Goal: Information Seeking & Learning: Learn about a topic

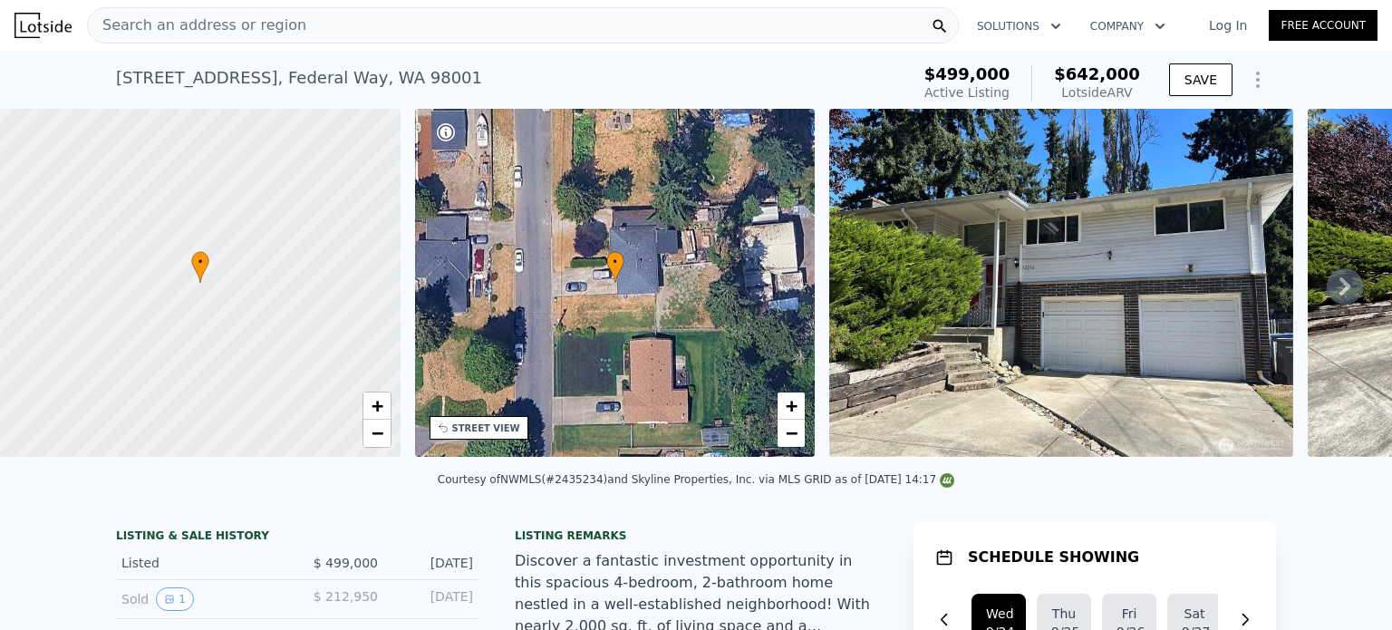
click at [244, 32] on span "Search an address or region" at bounding box center [197, 26] width 218 height 22
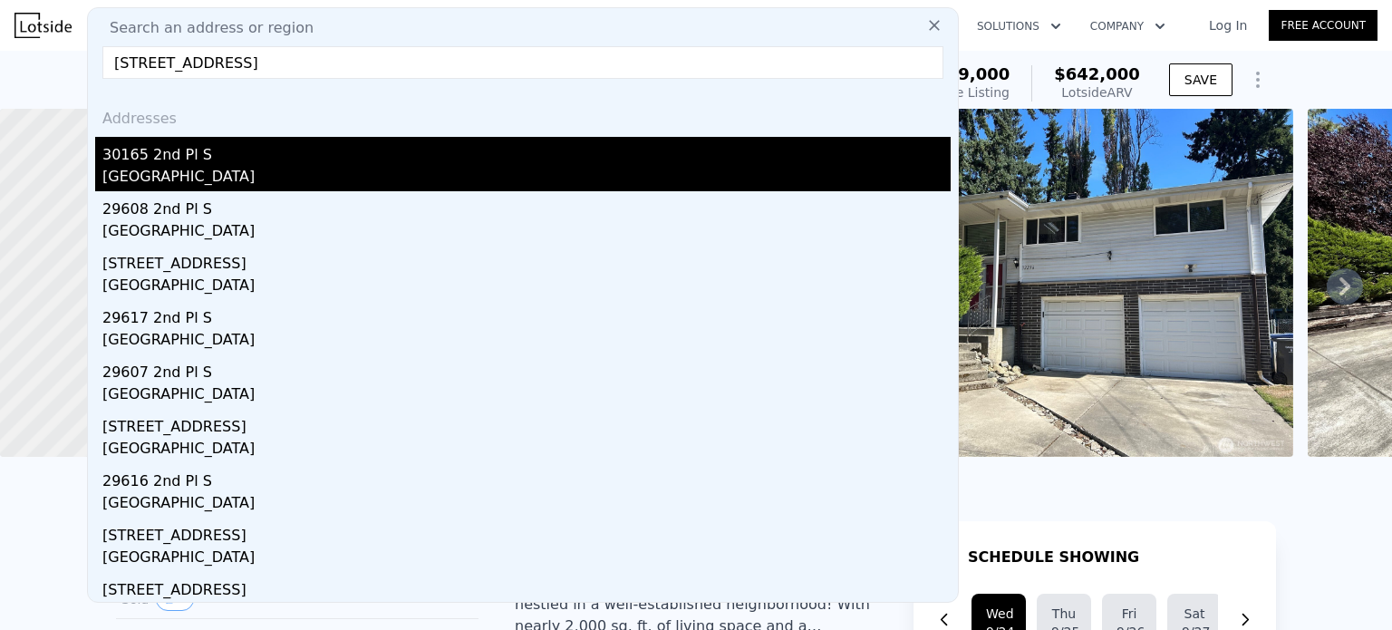
type input "[STREET_ADDRESS]"
click at [247, 155] on div "30165 2nd Pl S" at bounding box center [526, 151] width 849 height 29
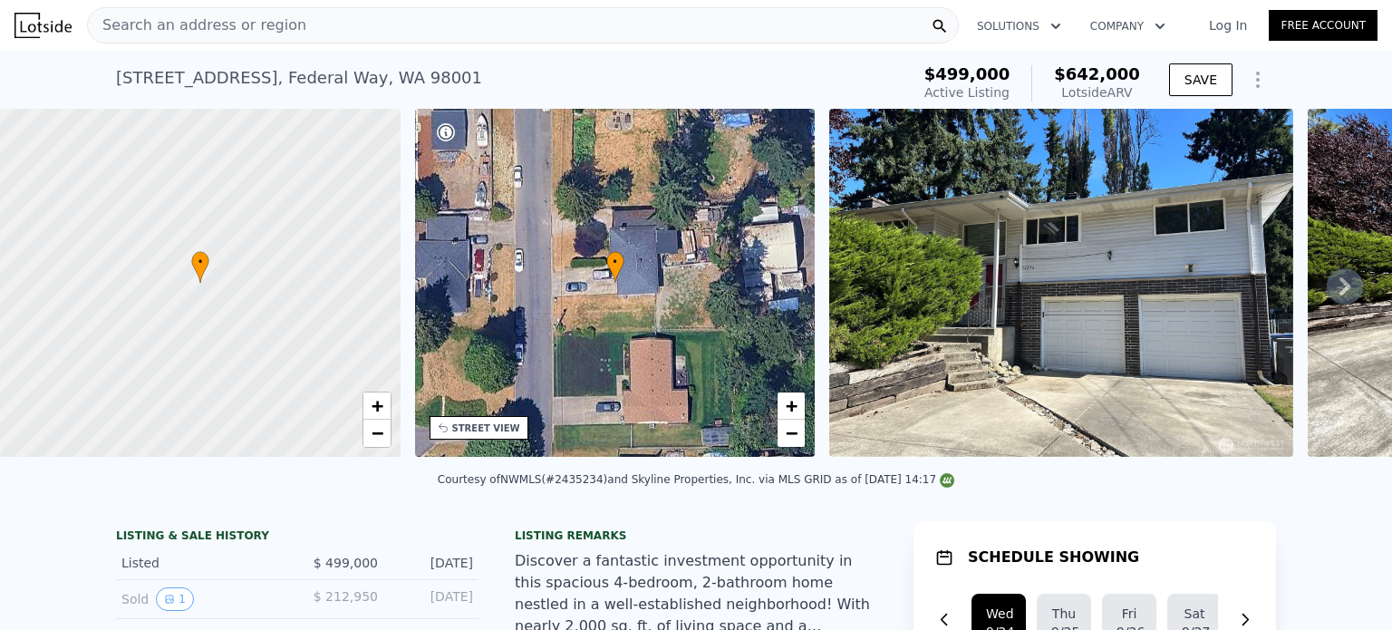
type input "1"
type input "2"
type input "940"
type input "1510"
type input "7465"
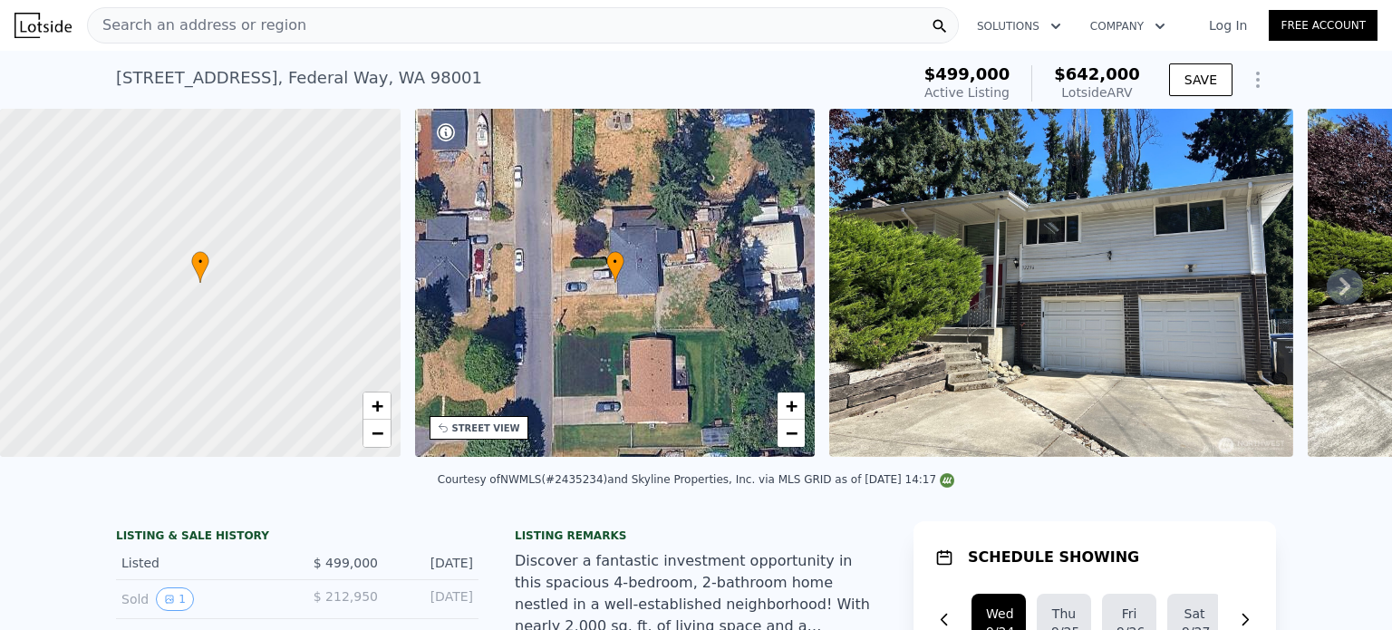
type input "9360"
type input "$ 546,000"
type input "$ 84,330"
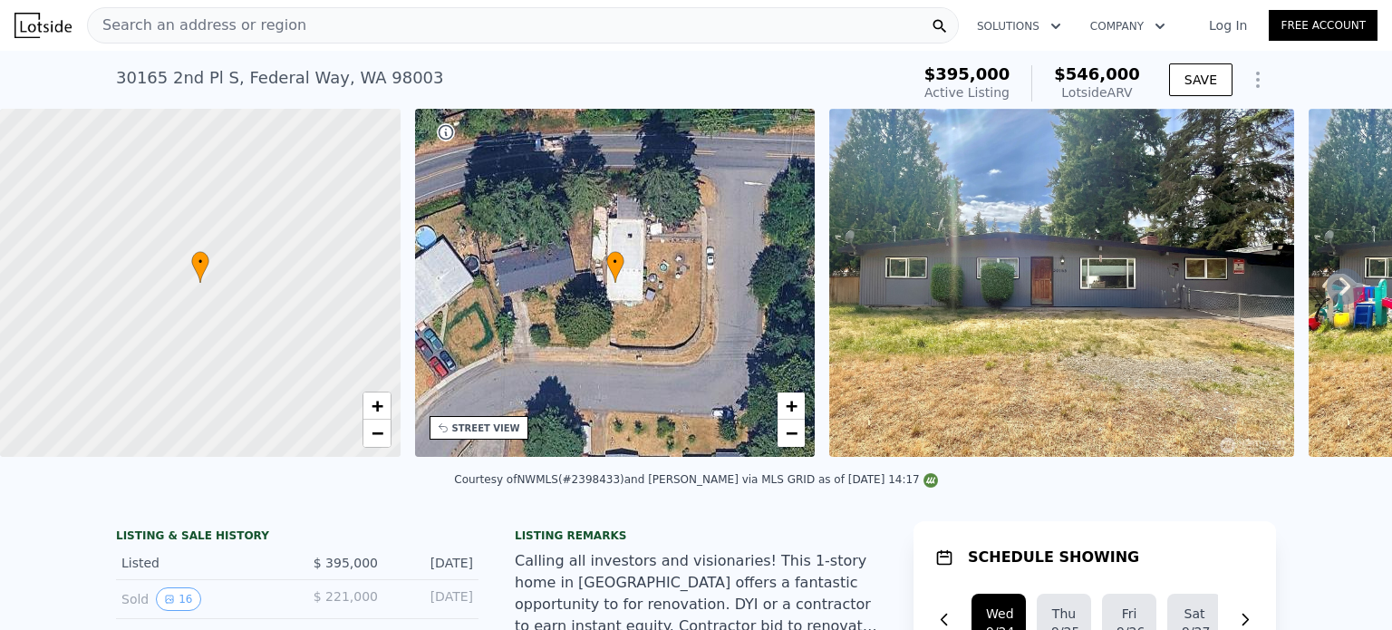
click at [221, 26] on span "Search an address or region" at bounding box center [197, 26] width 218 height 22
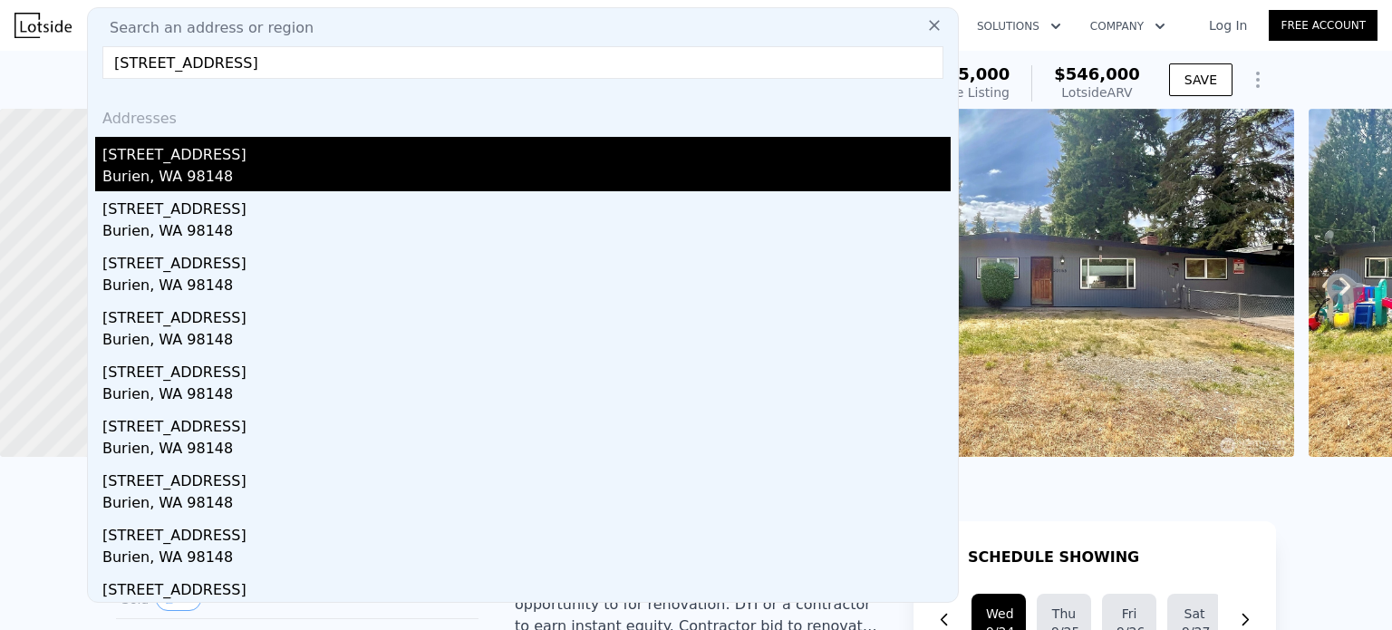
type input "[STREET_ADDRESS]"
click at [207, 171] on div "Burien, WA 98148" at bounding box center [526, 178] width 849 height 25
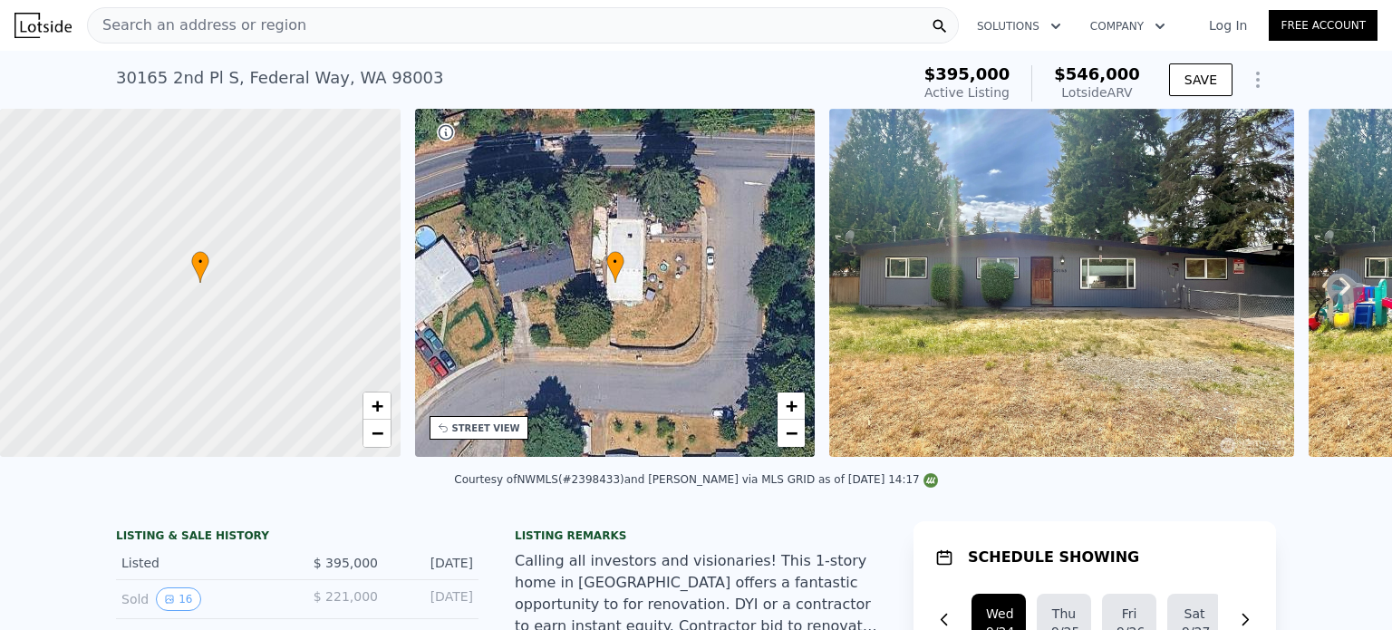
type input "2"
type input "3"
type input "770"
type input "1340"
type input "5200"
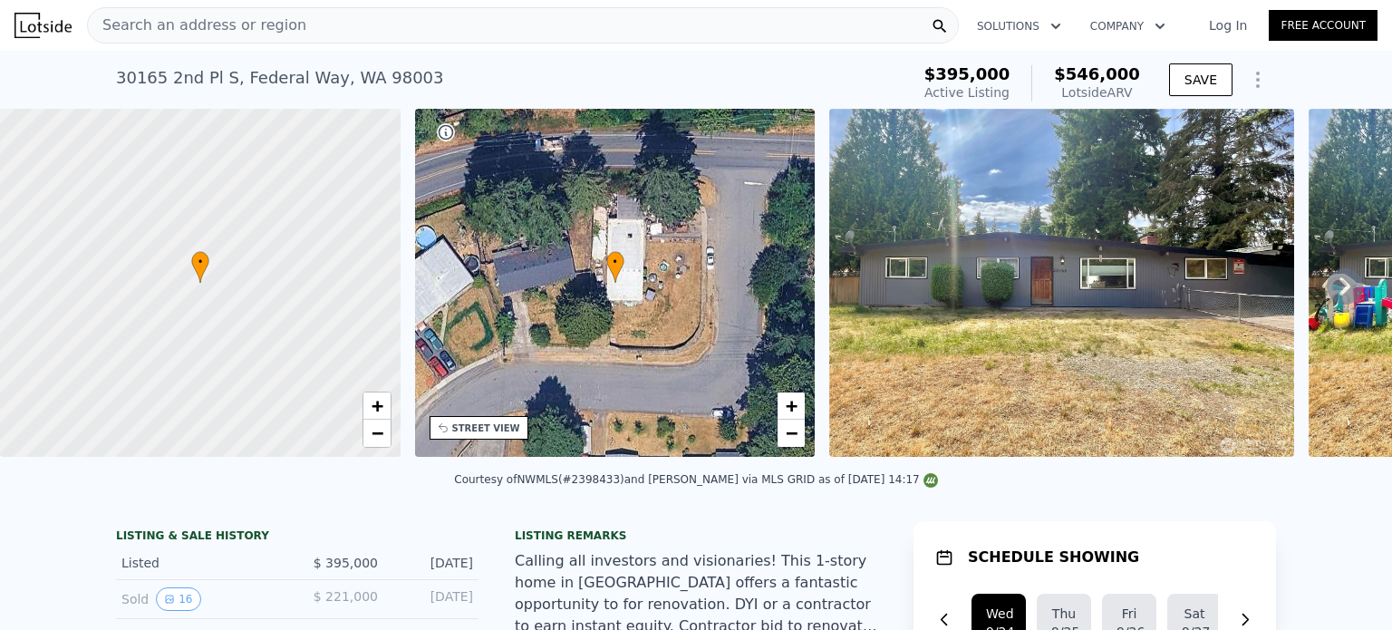
type input "7980"
type input "$ 510,000"
type input "6"
type input "$ 63,369"
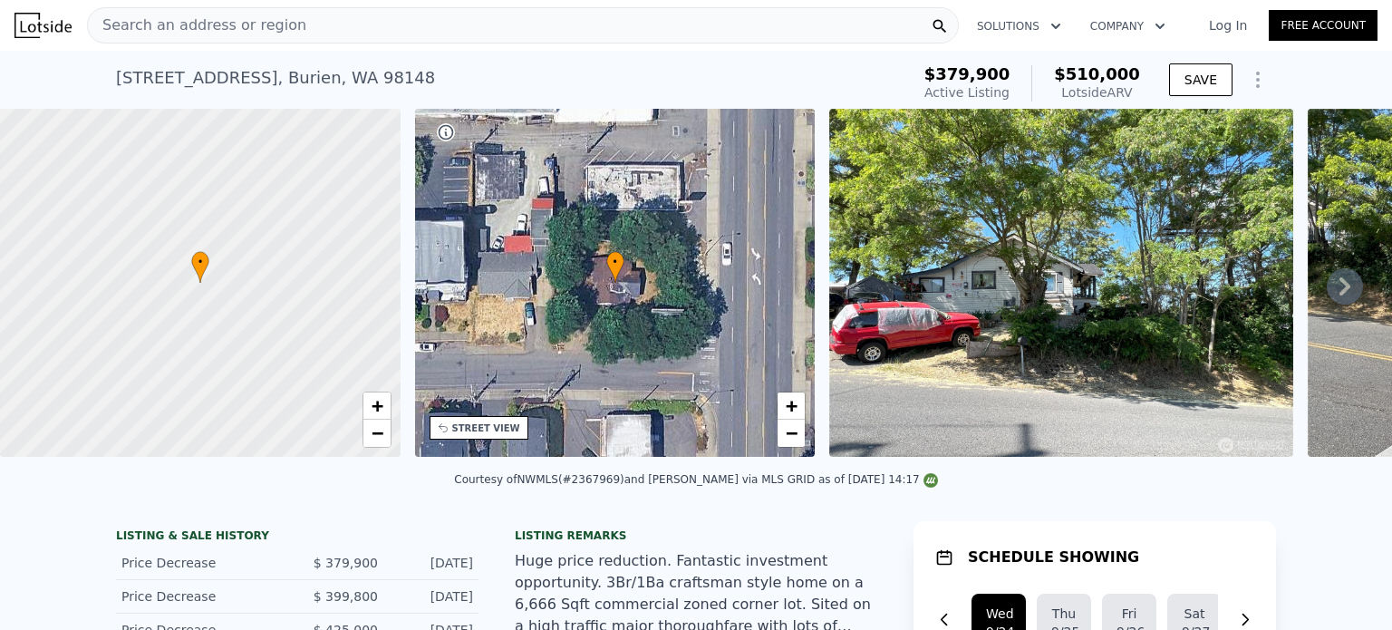
click at [290, 31] on div "Search an address or region" at bounding box center [523, 25] width 872 height 36
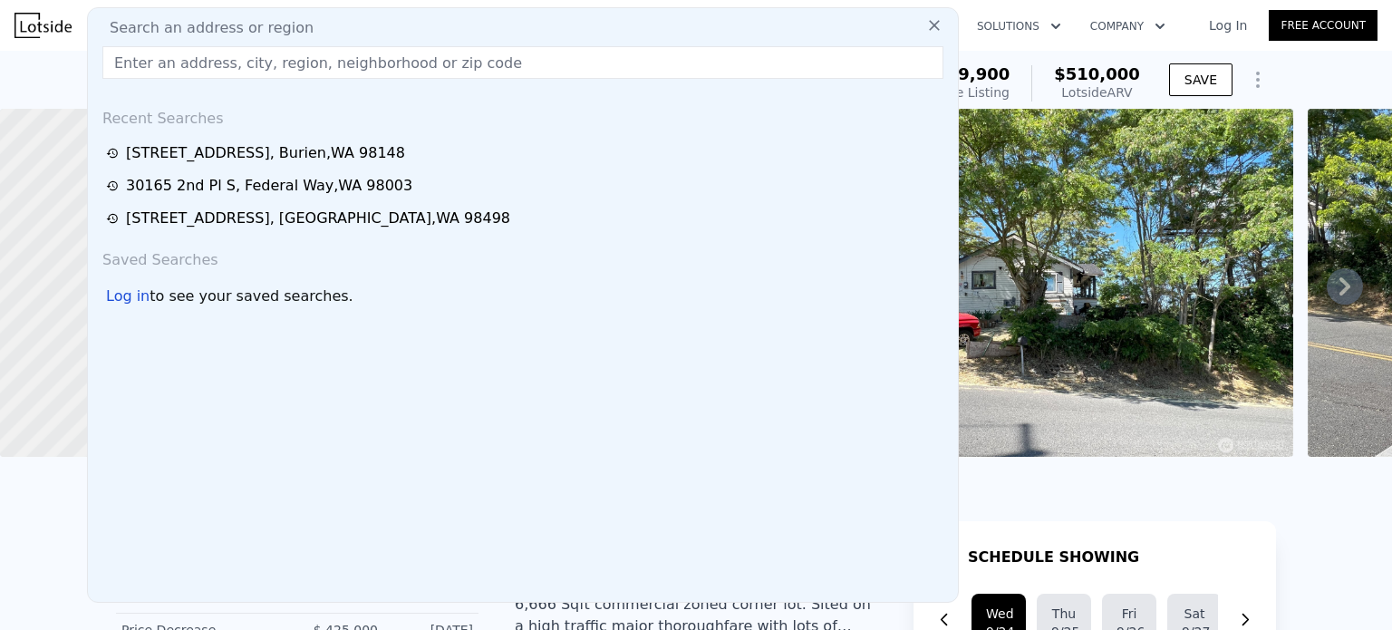
drag, startPoint x: 290, startPoint y: 31, endPoint x: 227, endPoint y: 69, distance: 74.0
paste input "[STREET_ADDRESS]"
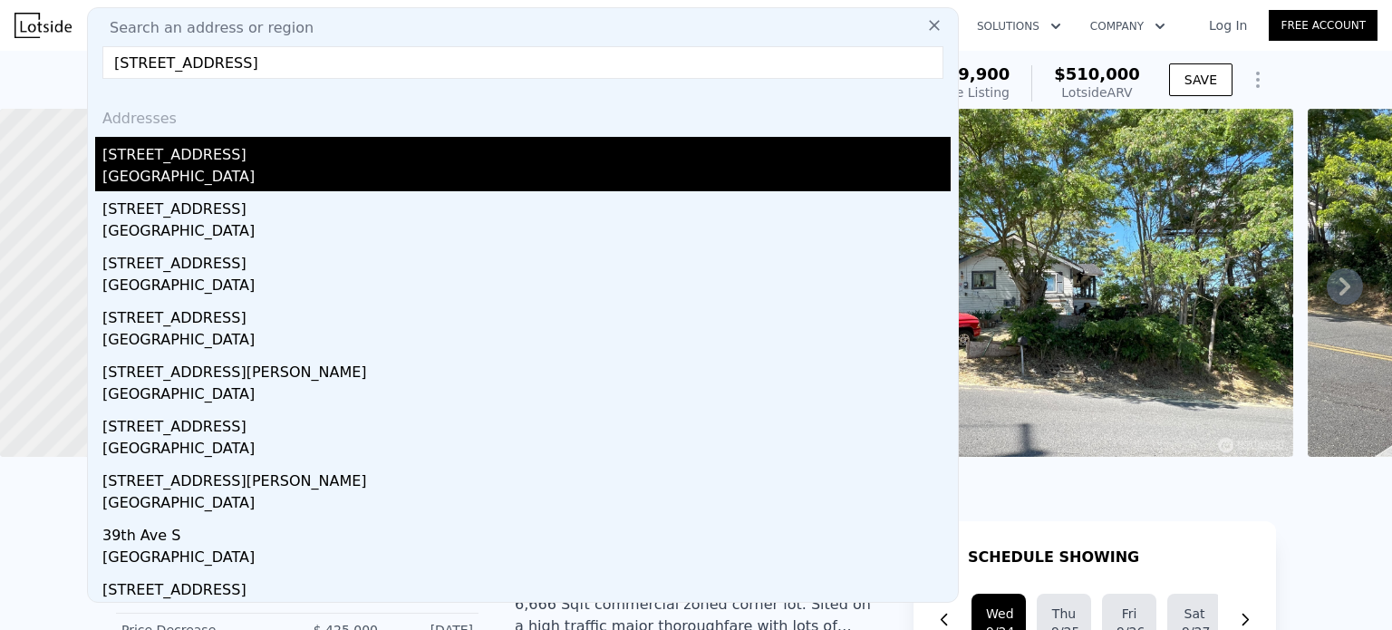
type input "[STREET_ADDRESS]"
click at [196, 173] on div "[GEOGRAPHIC_DATA]" at bounding box center [526, 178] width 849 height 25
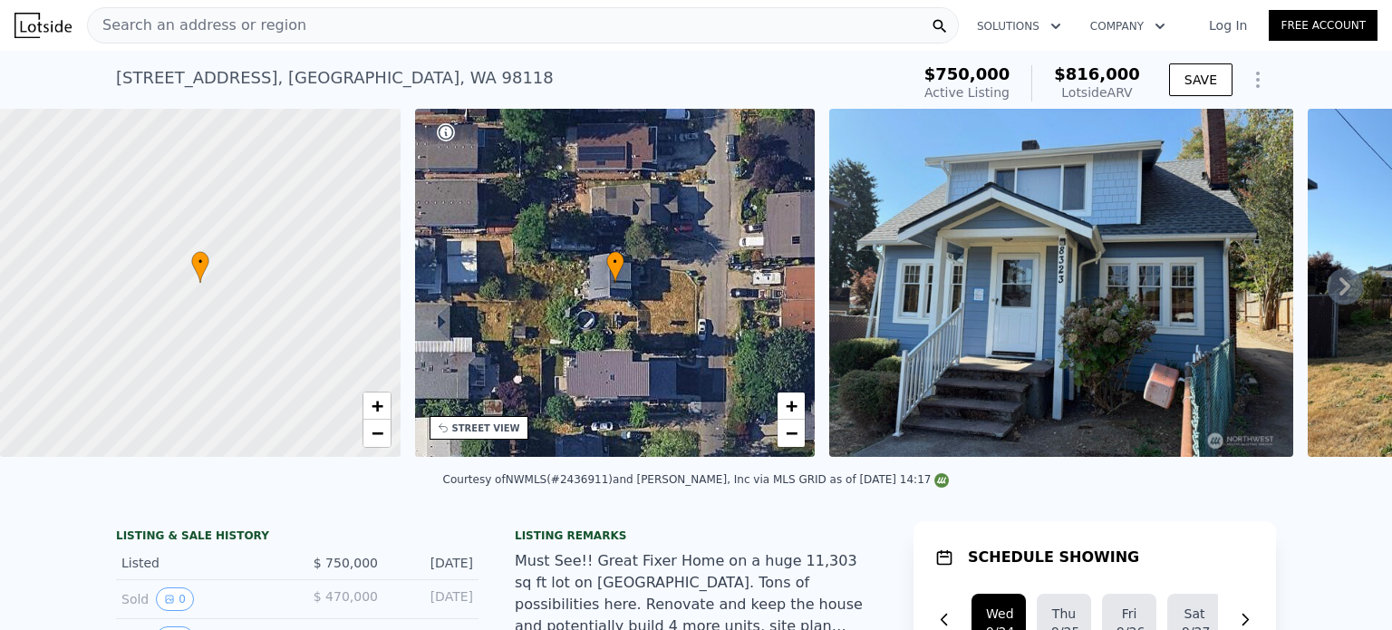
click at [286, 36] on div "Search an address or region" at bounding box center [523, 25] width 872 height 36
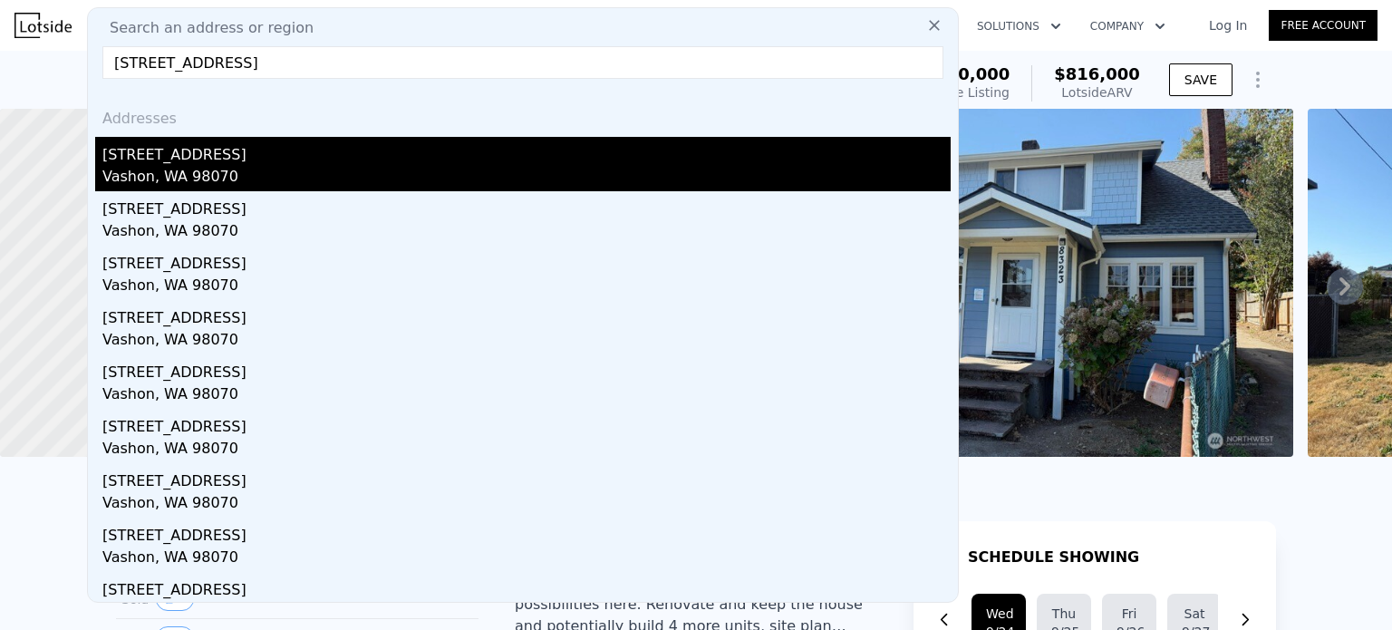
type input "[STREET_ADDRESS]"
click at [268, 161] on div "[STREET_ADDRESS]" at bounding box center [526, 151] width 849 height 29
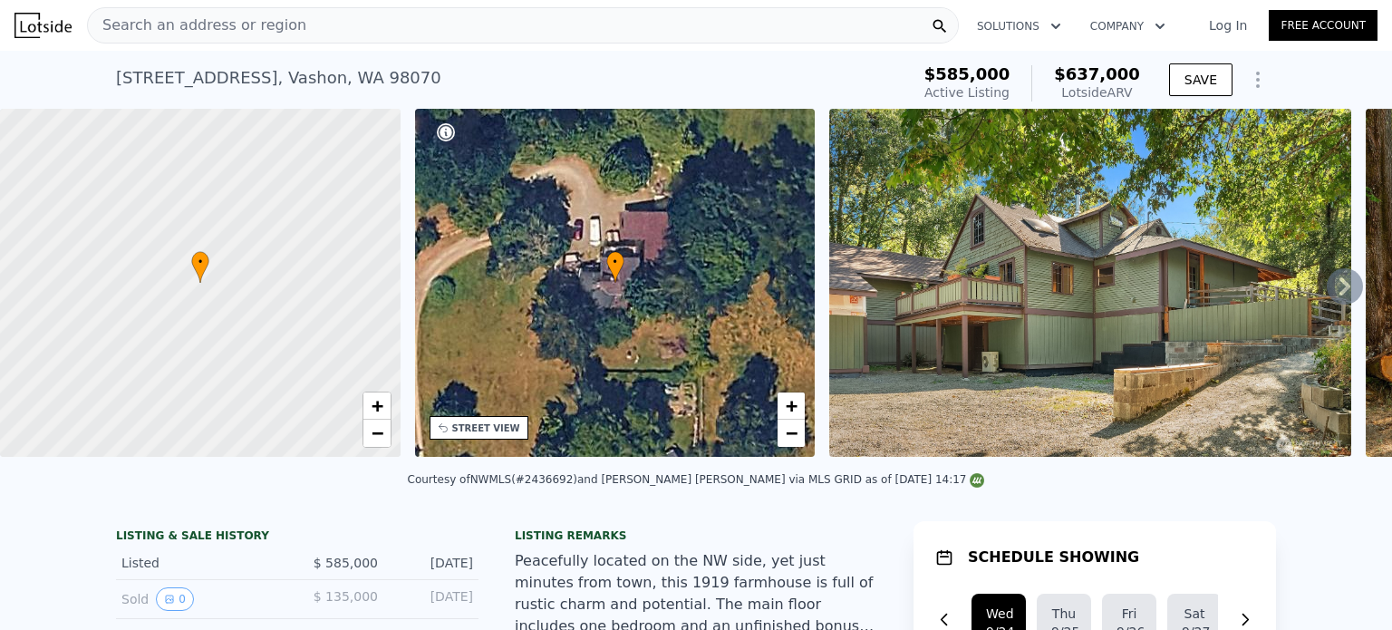
click at [248, 24] on span "Search an address or region" at bounding box center [197, 26] width 218 height 22
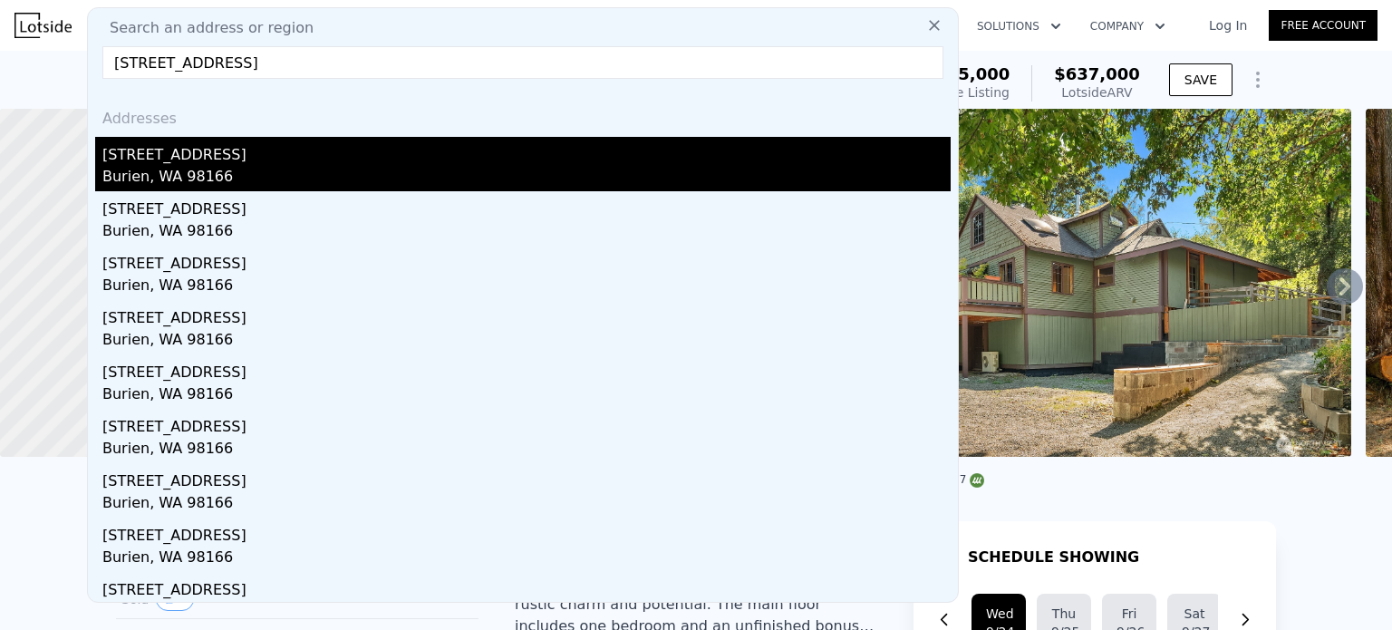
type input "[STREET_ADDRESS]"
click at [190, 160] on div "[STREET_ADDRESS]" at bounding box center [526, 151] width 849 height 29
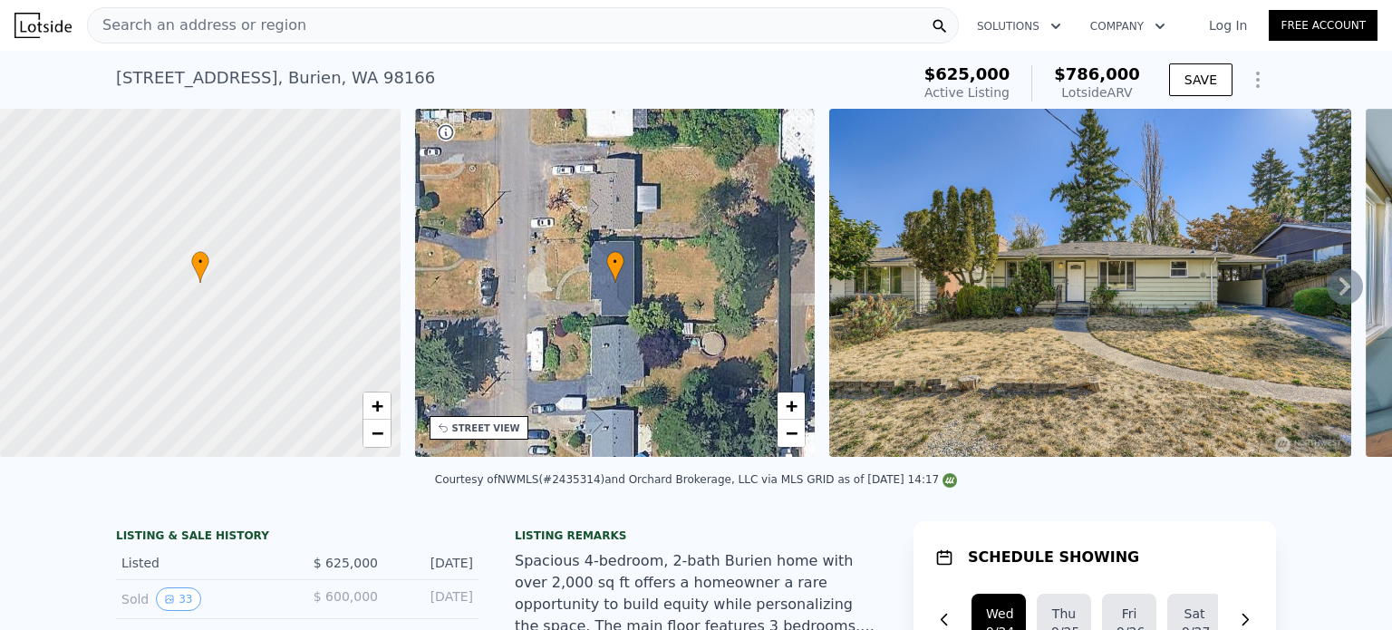
click at [361, 27] on div "Search an address or region" at bounding box center [523, 25] width 872 height 36
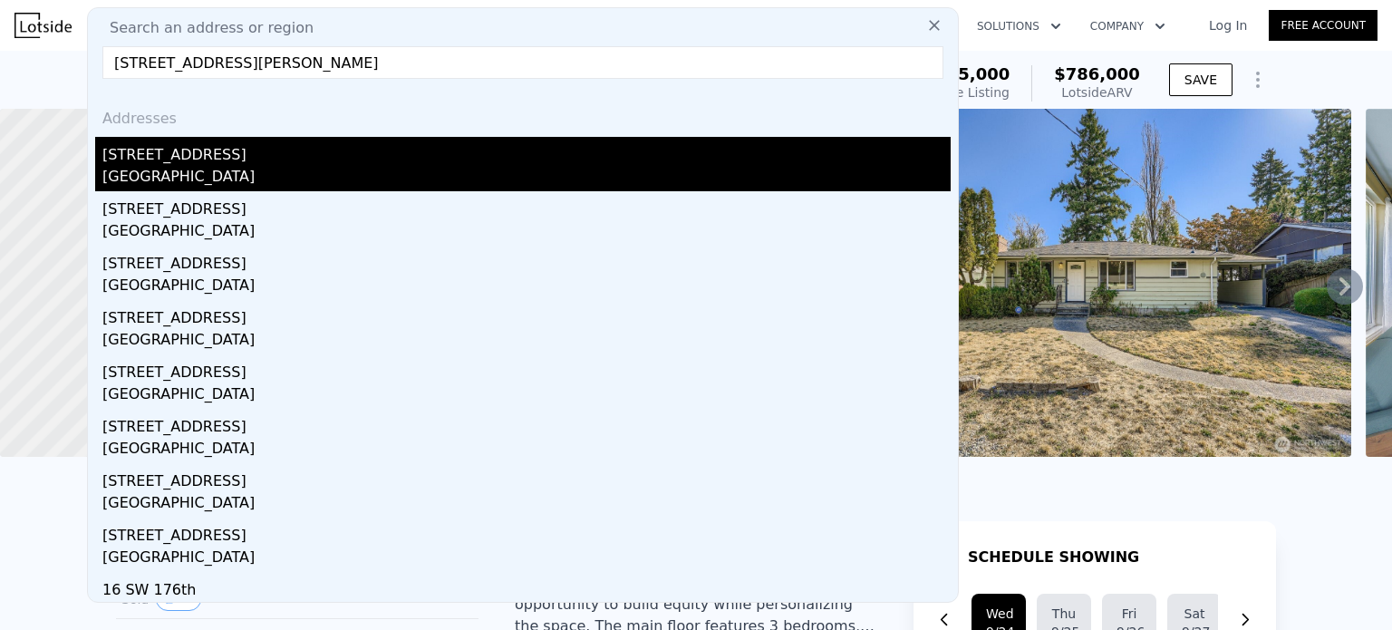
type input "[STREET_ADDRESS][PERSON_NAME]"
click at [296, 162] on div "[STREET_ADDRESS]" at bounding box center [526, 151] width 849 height 29
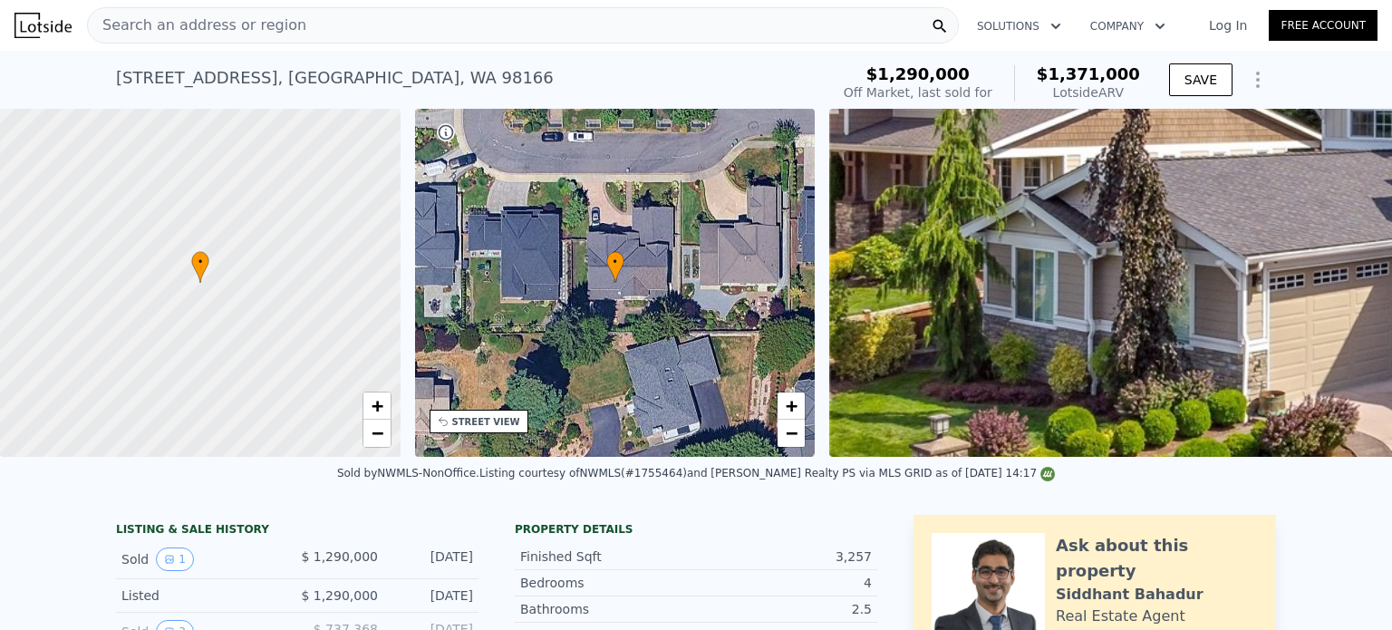
click at [301, 28] on div "Search an address or region" at bounding box center [523, 25] width 872 height 36
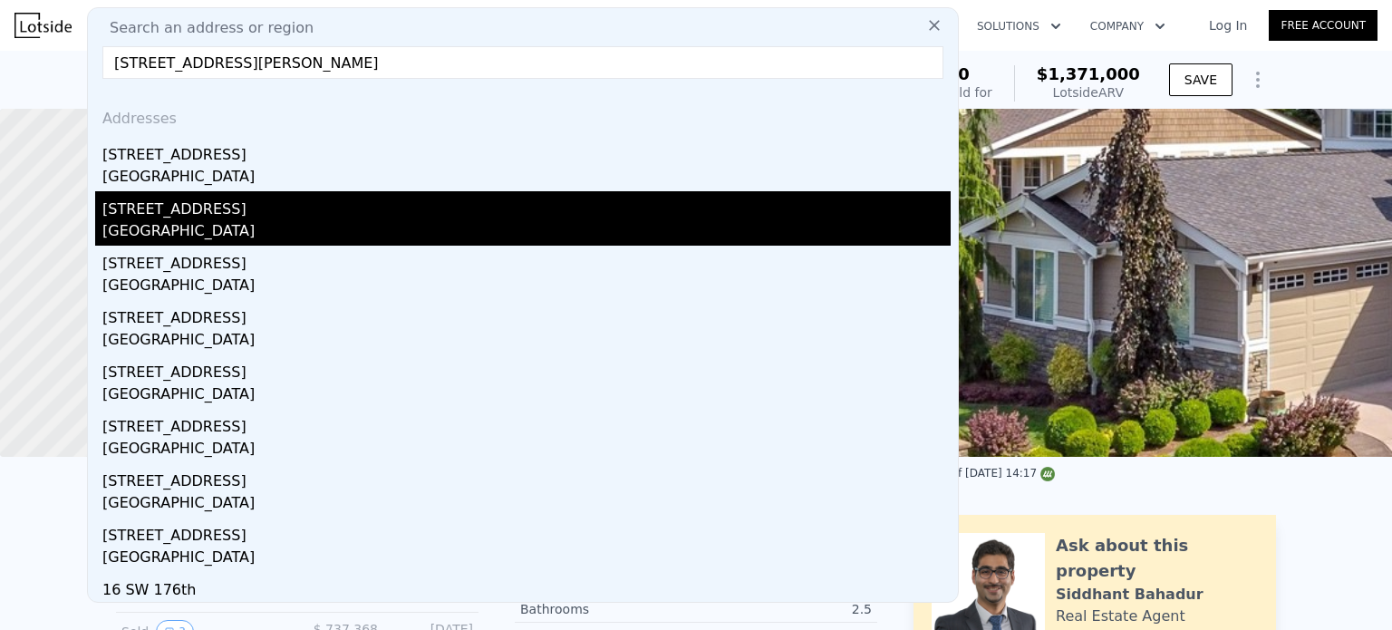
type input "[STREET_ADDRESS][PERSON_NAME]"
click at [232, 219] on div "[STREET_ADDRESS]" at bounding box center [526, 205] width 849 height 29
